Goal: Task Accomplishment & Management: Use online tool/utility

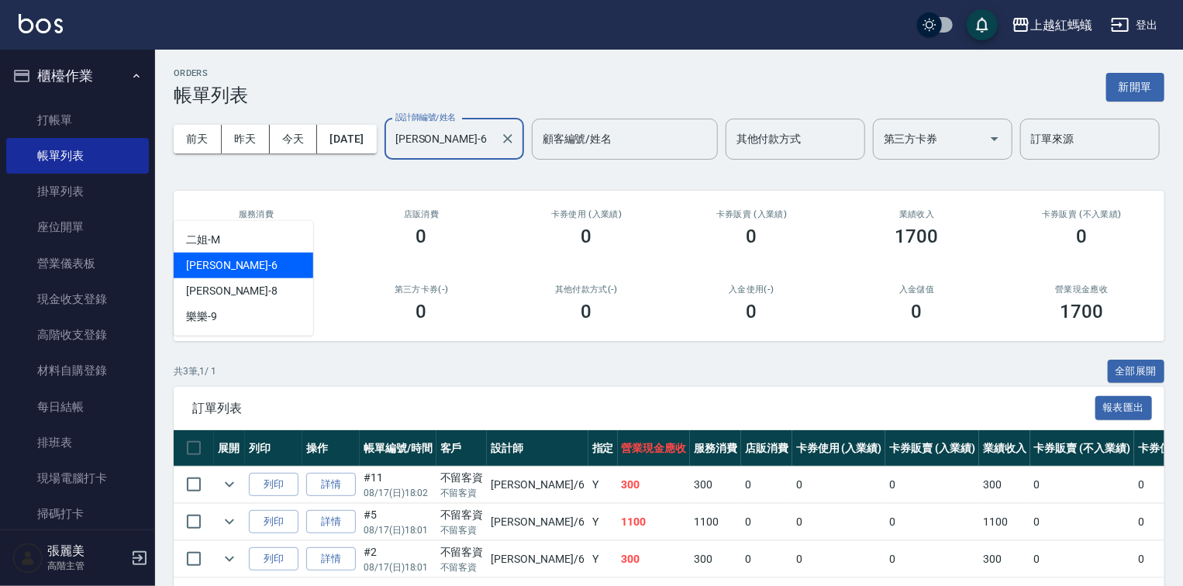
click at [391, 153] on input "[PERSON_NAME]-6" at bounding box center [442, 139] width 102 height 27
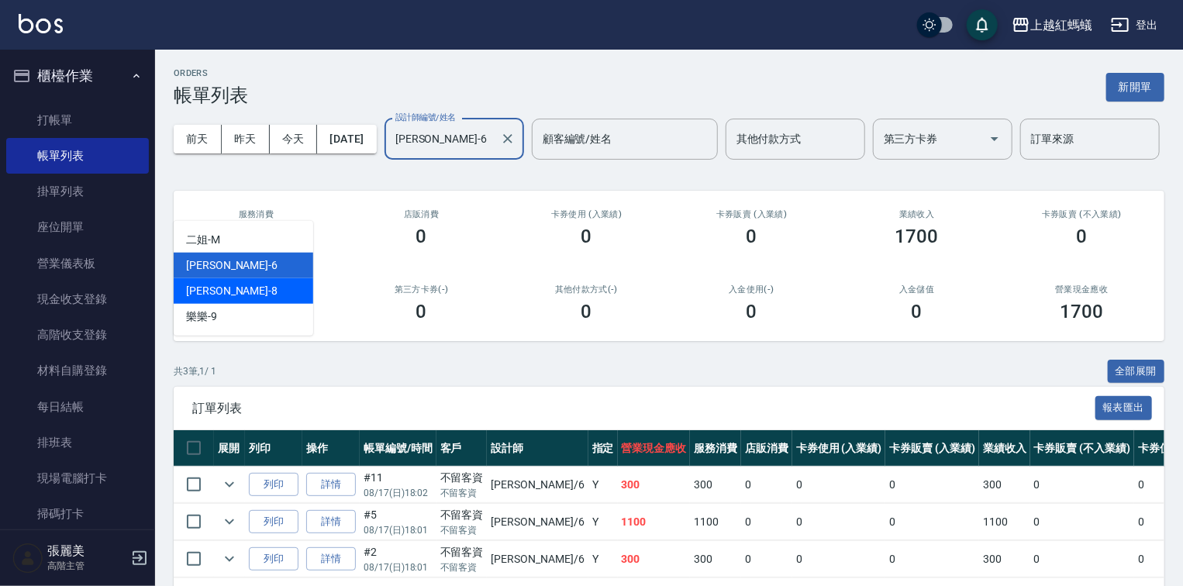
click at [251, 295] on div "[PERSON_NAME] -8" at bounding box center [244, 291] width 140 height 26
type input "[PERSON_NAME]-8"
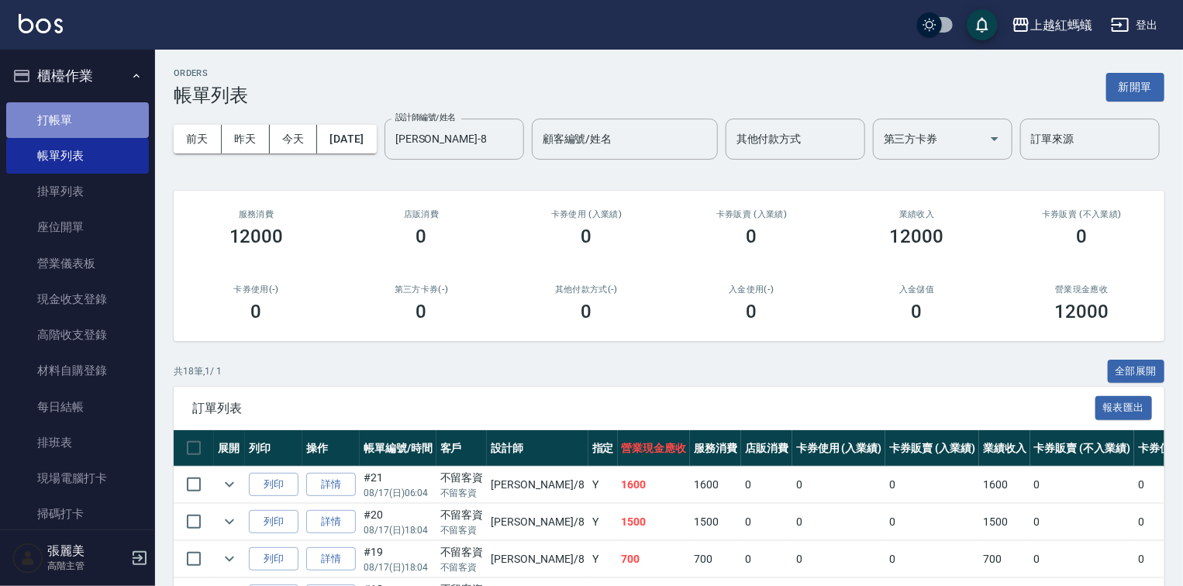
click at [87, 127] on link "打帳單" at bounding box center [77, 120] width 143 height 36
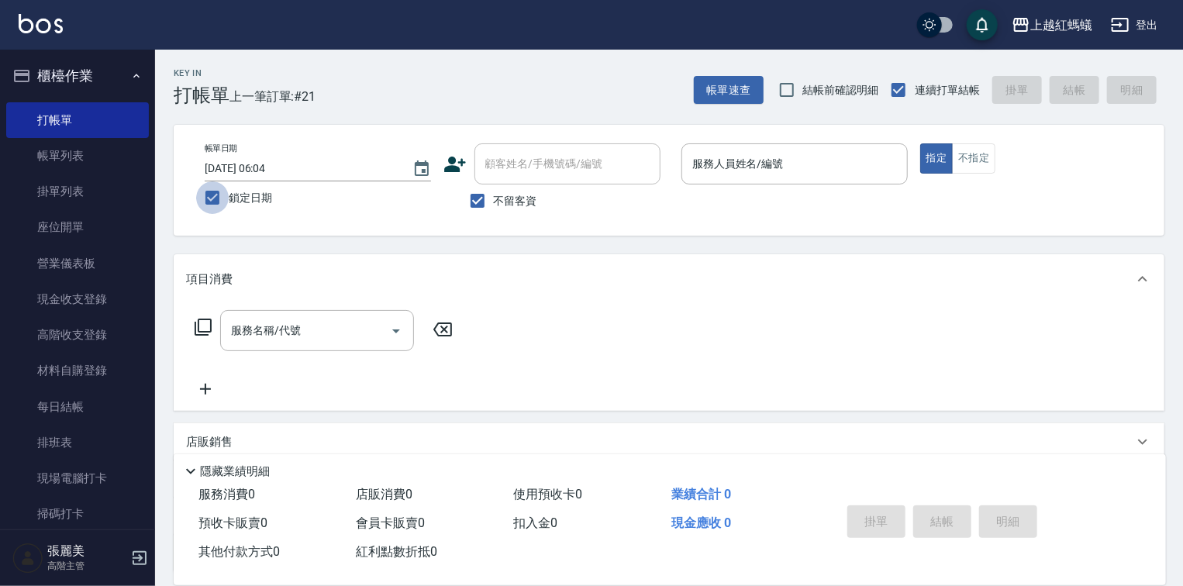
click at [211, 198] on input "鎖定日期" at bounding box center [212, 197] width 33 height 33
checkbox input "false"
type input "2025/08/18 06:39"
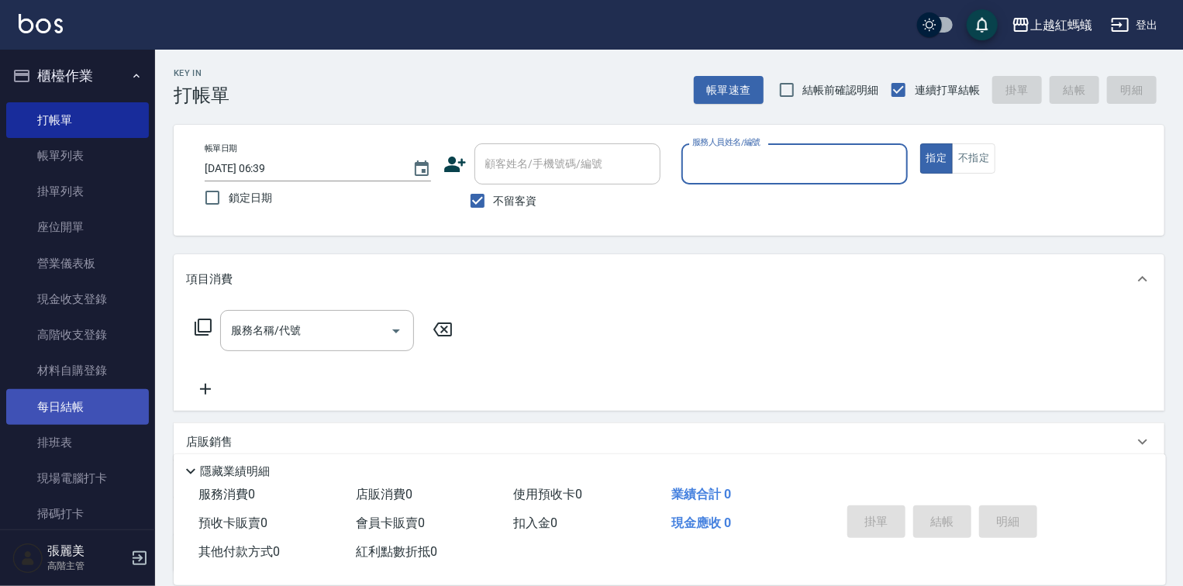
click at [77, 410] on link "每日結帳" at bounding box center [77, 407] width 143 height 36
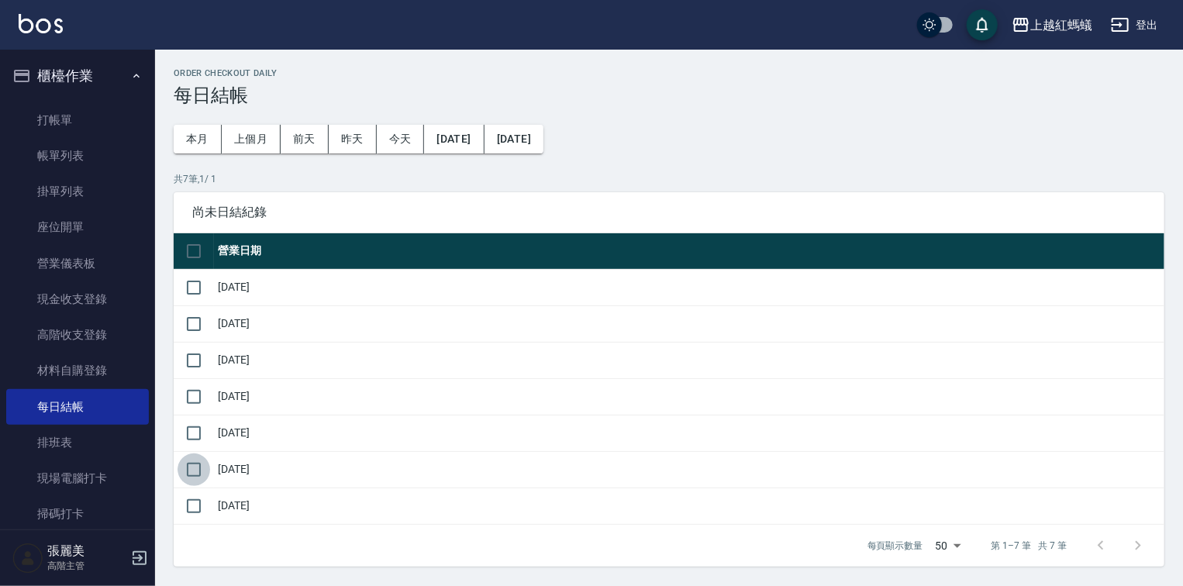
click at [191, 467] on input "checkbox" at bounding box center [194, 469] width 33 height 33
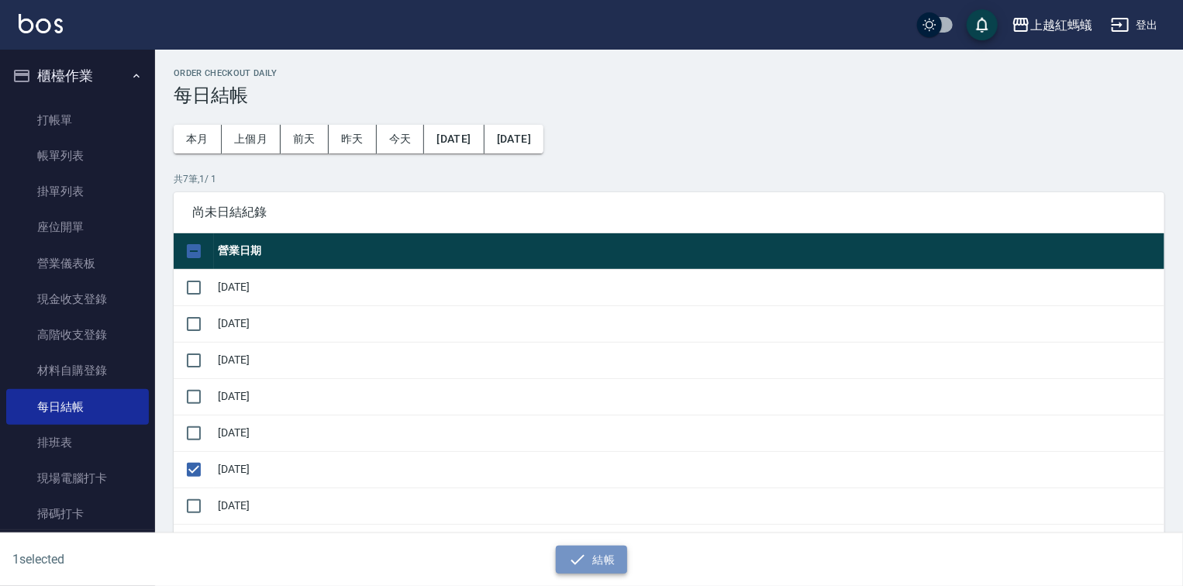
click at [614, 565] on button "結帳" at bounding box center [592, 560] width 72 height 29
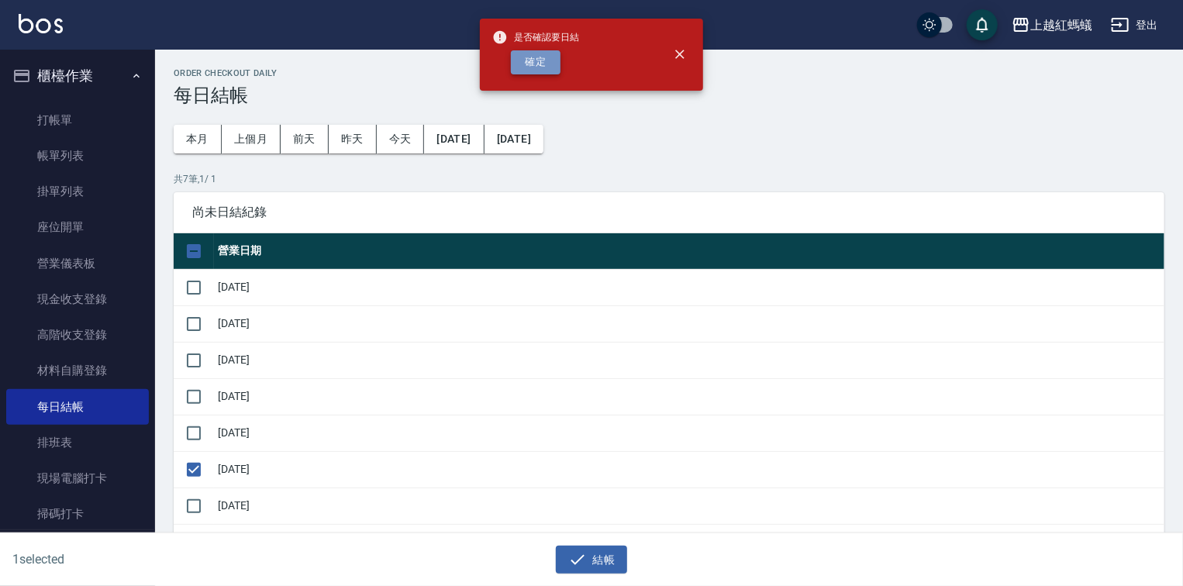
click at [532, 56] on button "確定" at bounding box center [536, 62] width 50 height 24
checkbox input "false"
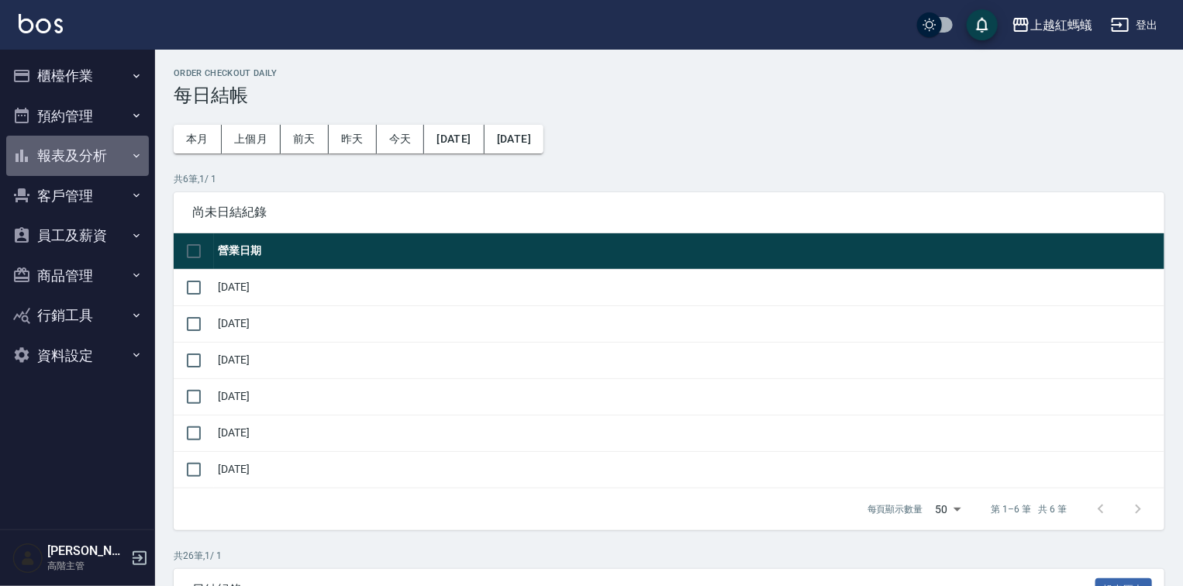
click at [81, 152] on button "報表及分析" at bounding box center [77, 156] width 143 height 40
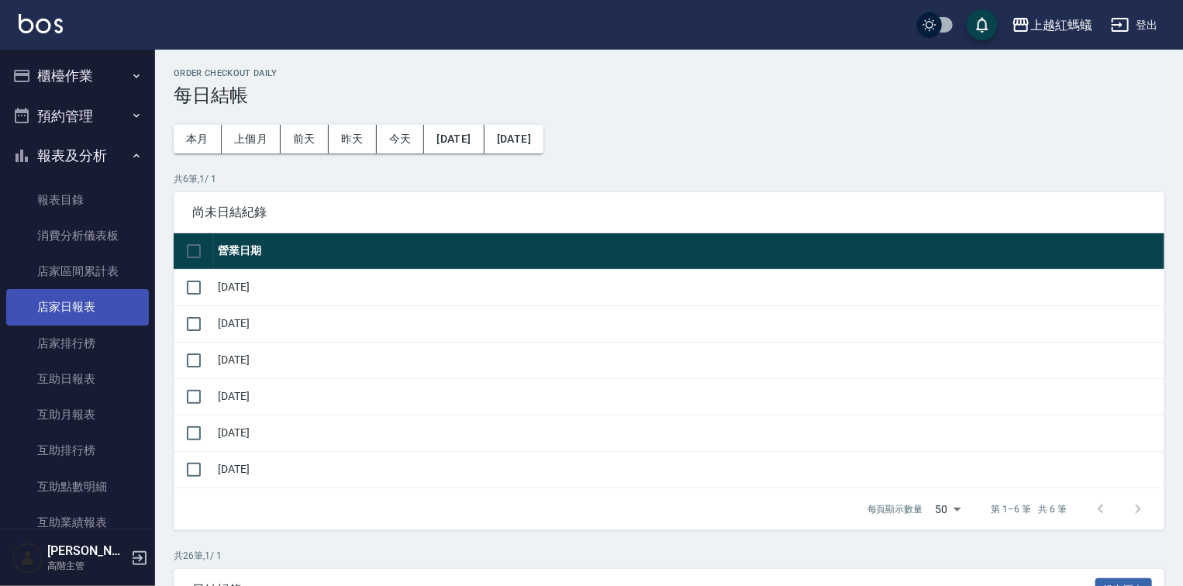
click at [84, 301] on link "店家日報表" at bounding box center [77, 307] width 143 height 36
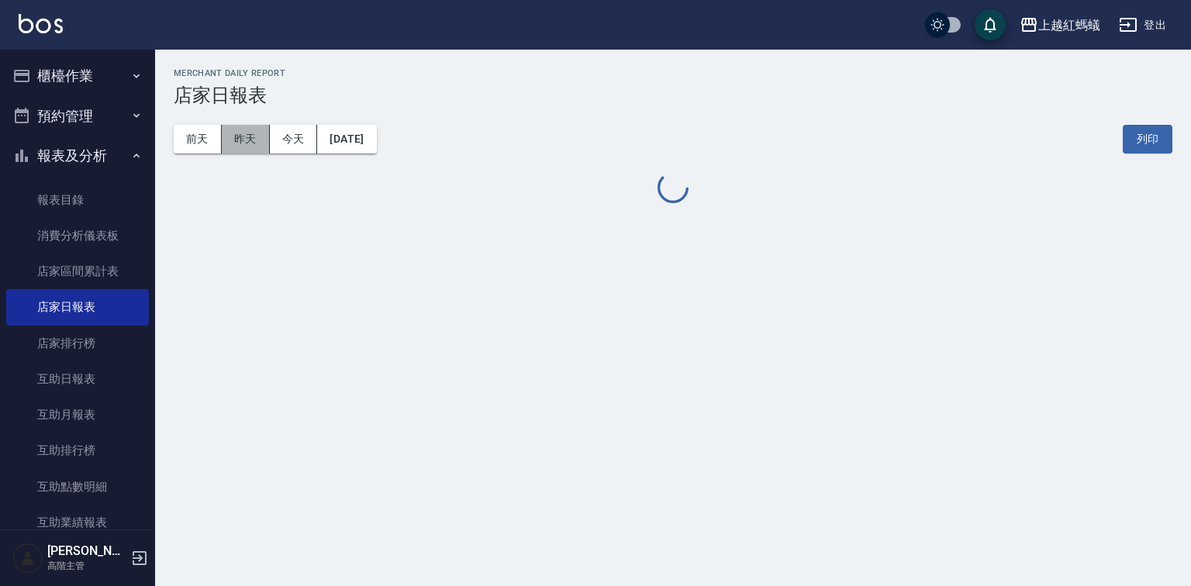
click at [229, 142] on button "昨天" at bounding box center [246, 139] width 48 height 29
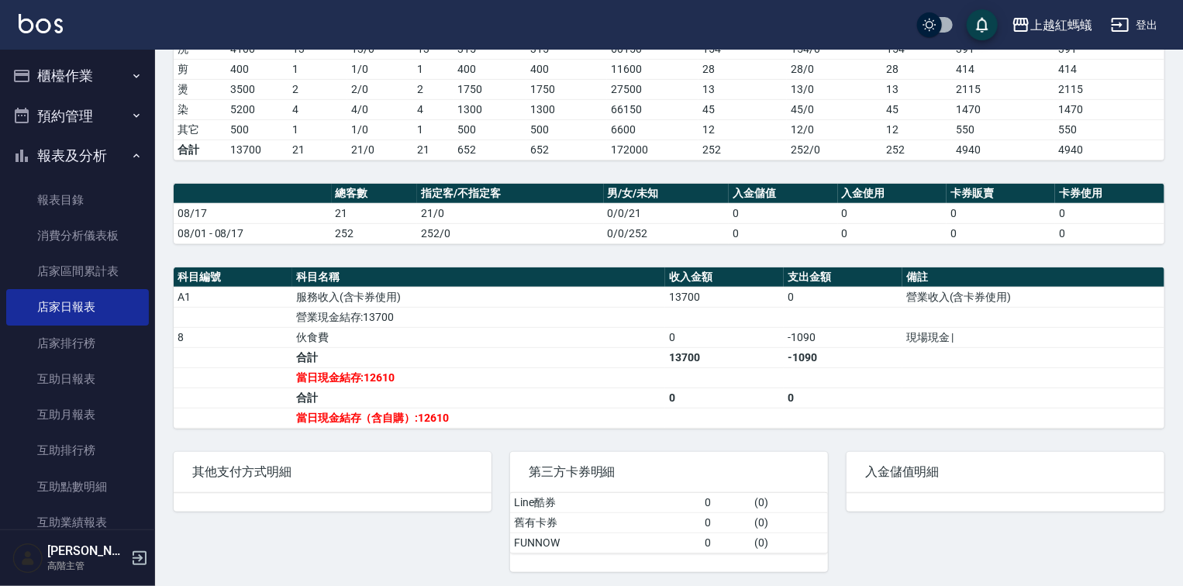
scroll to position [372, 0]
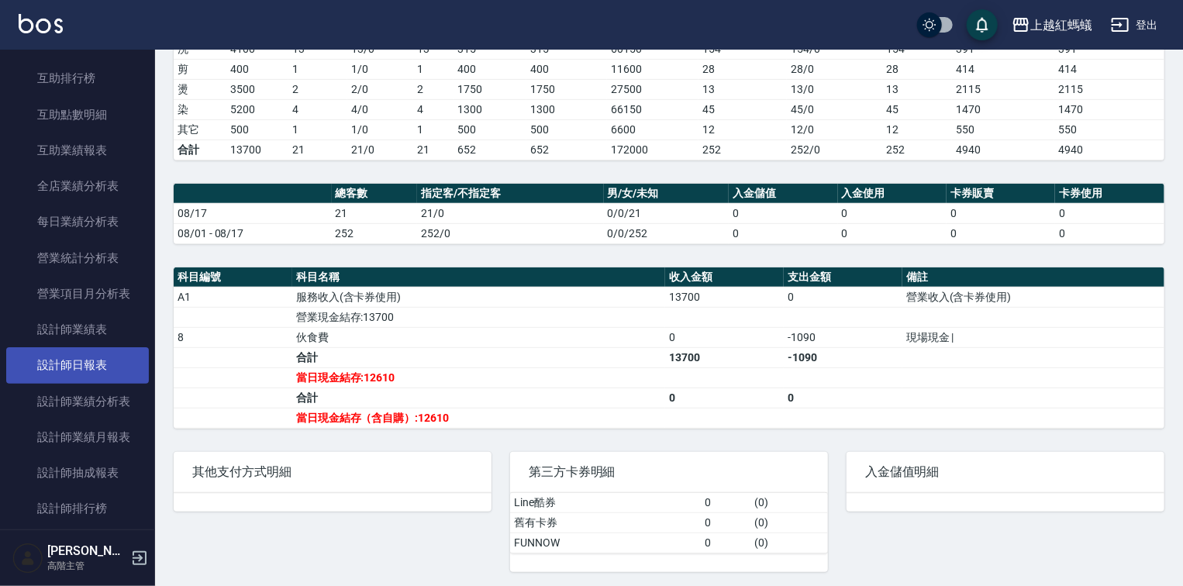
click at [97, 374] on link "設計師日報表" at bounding box center [77, 365] width 143 height 36
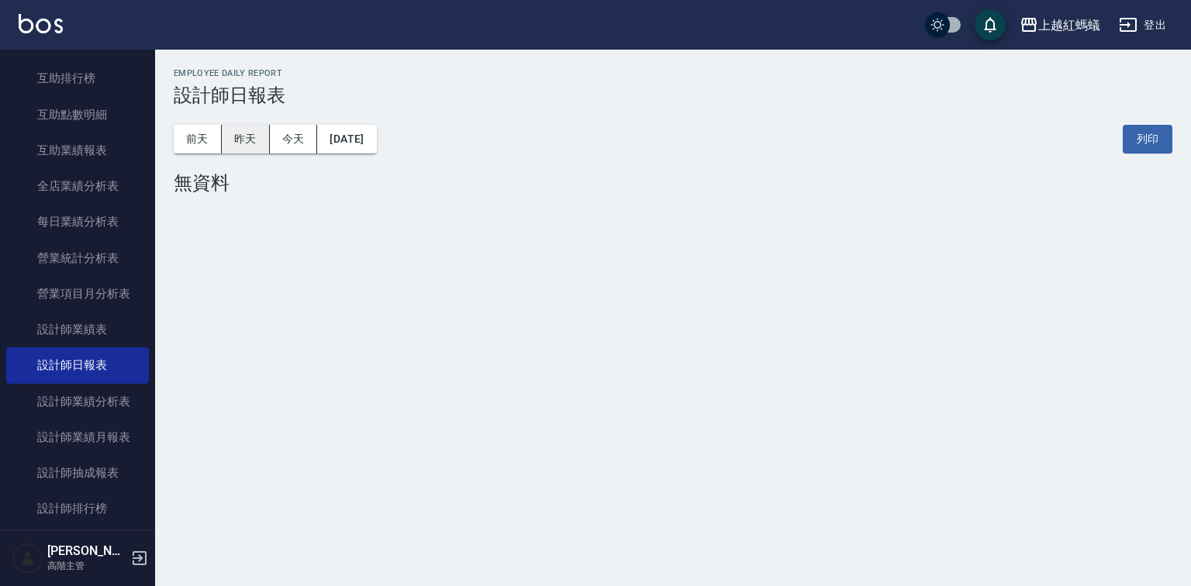
drag, startPoint x: 254, startPoint y: 146, endPoint x: 264, endPoint y: 141, distance: 10.4
click at [254, 146] on button "昨天" at bounding box center [246, 139] width 48 height 29
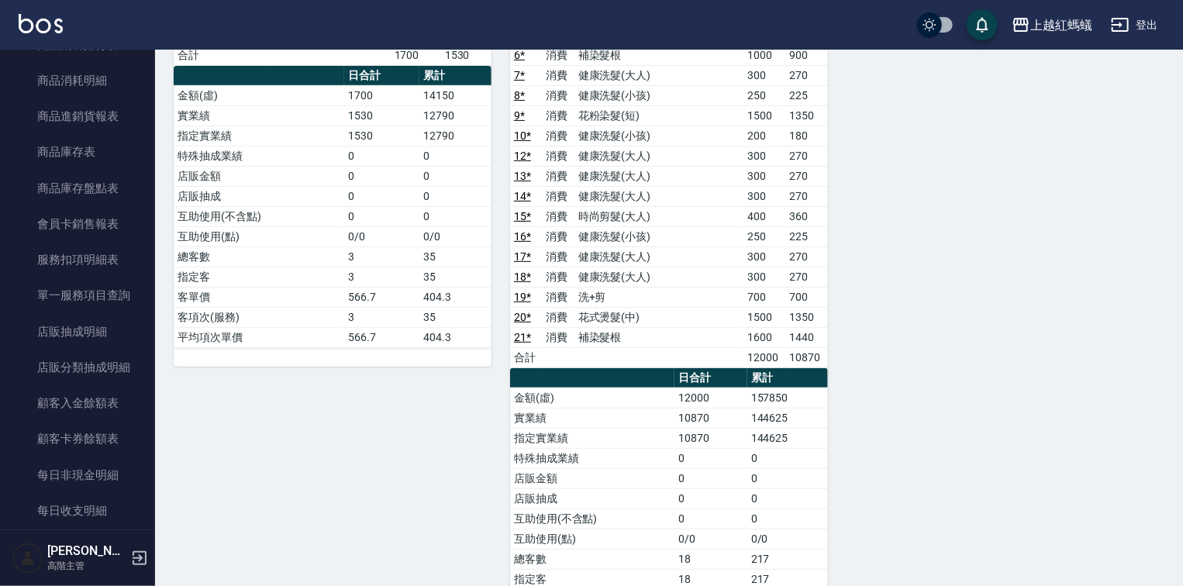
scroll to position [1178, 0]
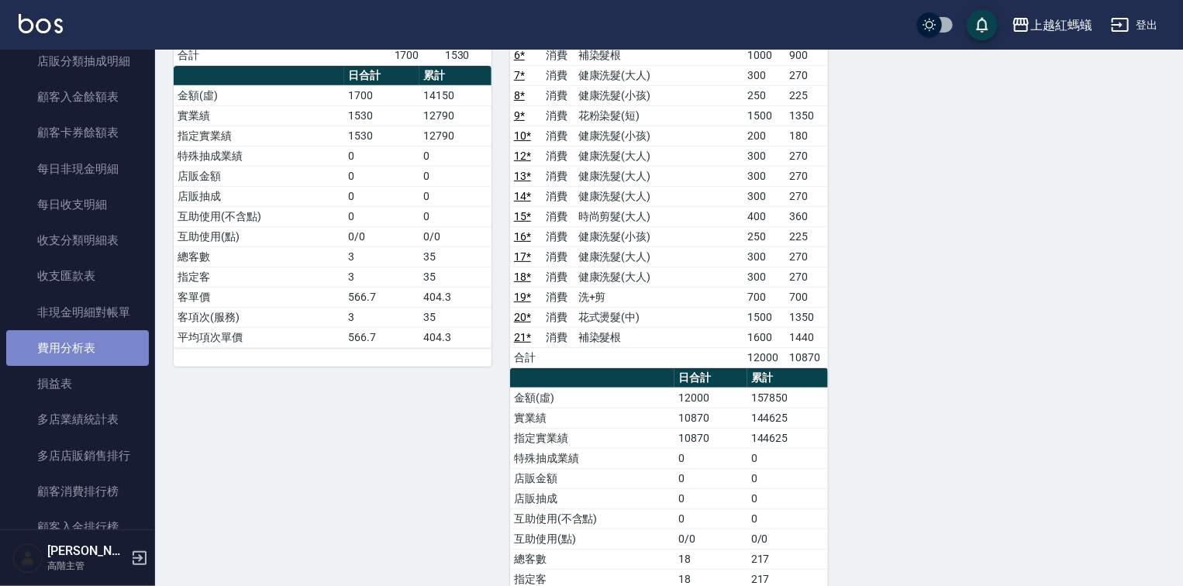
click at [84, 340] on link "費用分析表" at bounding box center [77, 348] width 143 height 36
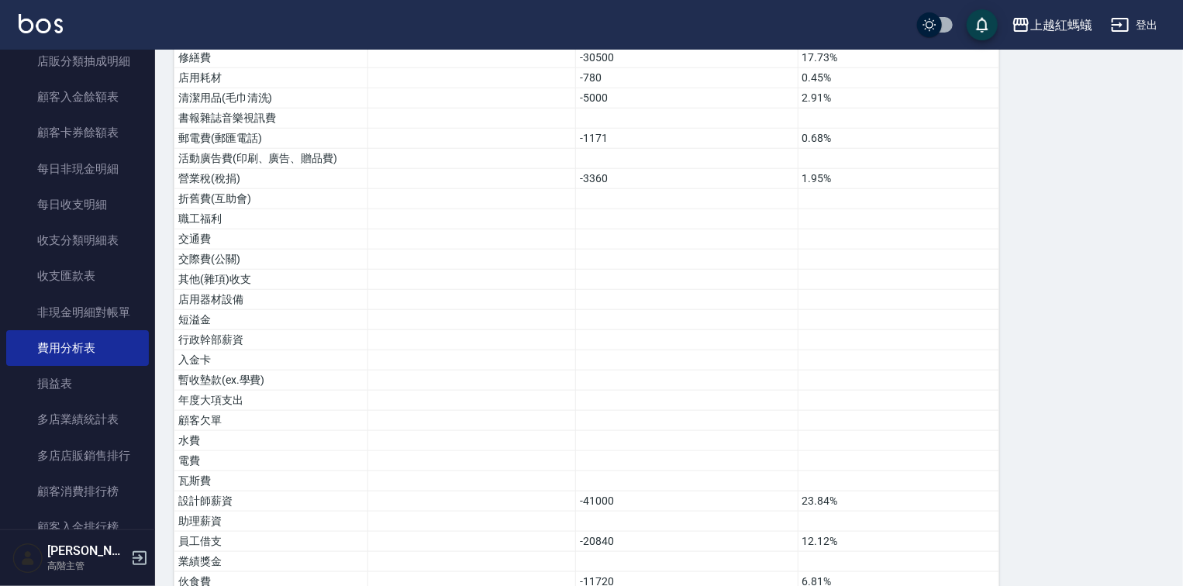
scroll to position [752, 0]
